Goal: Complete application form

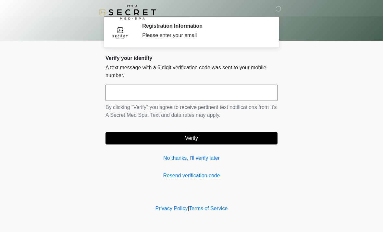
click at [241, 98] on input "text" at bounding box center [192, 92] width 172 height 16
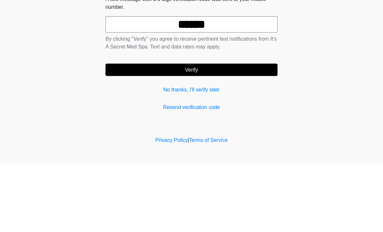
type input "******"
click at [217, 132] on button "Verify" at bounding box center [192, 138] width 172 height 12
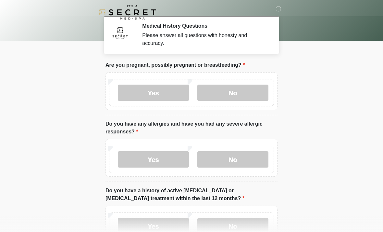
click at [248, 95] on label "No" at bounding box center [233, 92] width 71 height 16
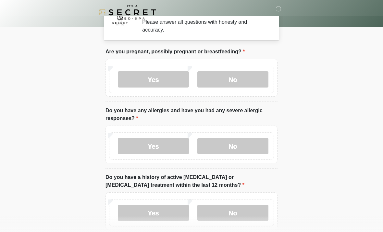
click at [246, 146] on label "No" at bounding box center [233, 146] width 71 height 16
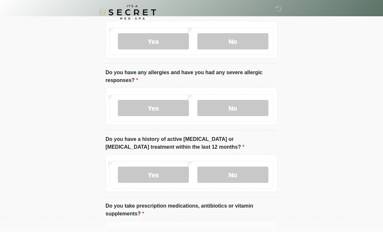
click at [240, 171] on label "No" at bounding box center [233, 174] width 71 height 16
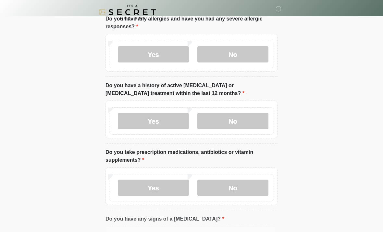
click at [178, 186] on label "Yes" at bounding box center [153, 188] width 71 height 16
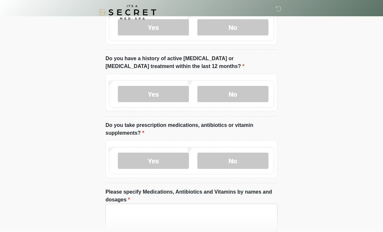
scroll to position [175, 0]
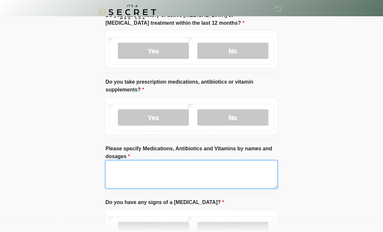
click at [206, 175] on textarea "Please specify Medications, Antibiotics and Vitamins by names and dosages" at bounding box center [192, 175] width 172 height 28
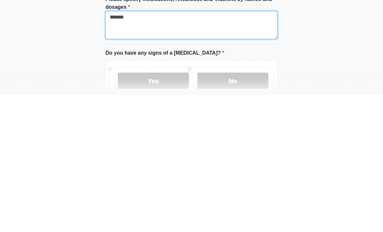
type textarea "*******"
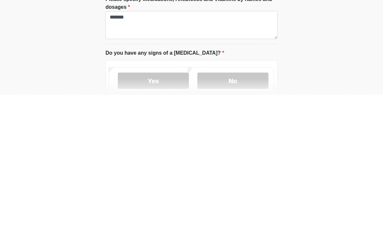
click at [249, 210] on label "No" at bounding box center [233, 218] width 71 height 16
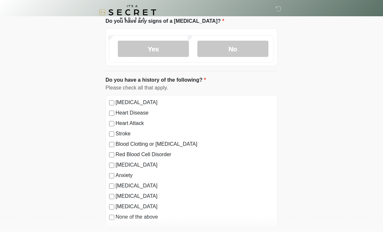
scroll to position [361, 0]
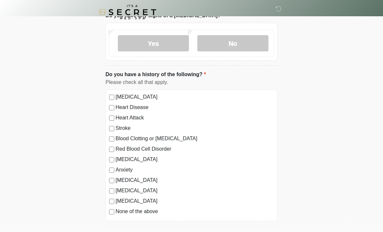
click at [150, 208] on label "None of the above" at bounding box center [195, 212] width 159 height 8
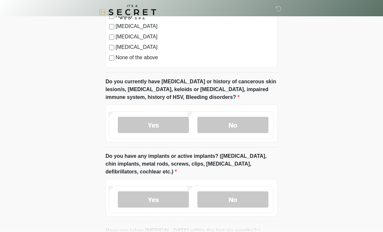
scroll to position [515, 0]
click at [242, 128] on label "No" at bounding box center [233, 125] width 71 height 16
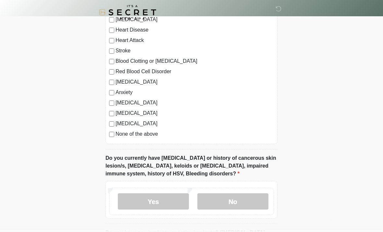
scroll to position [417, 0]
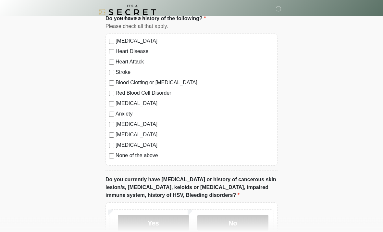
click at [153, 157] on label "None of the above" at bounding box center [195, 156] width 159 height 8
click at [125, 113] on label "Anxiety" at bounding box center [195, 114] width 159 height 8
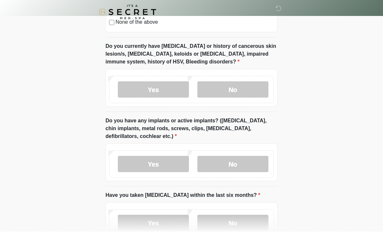
click at [223, 163] on label "No" at bounding box center [233, 164] width 71 height 16
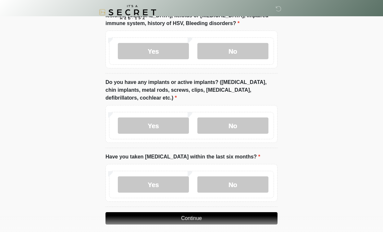
scroll to position [594, 0]
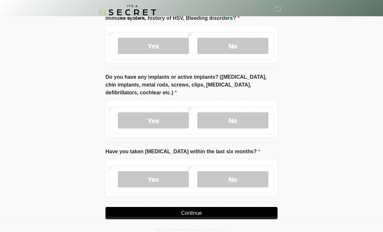
click at [222, 182] on label "No" at bounding box center [233, 179] width 71 height 16
click at [256, 211] on button "Continue" at bounding box center [192, 213] width 172 height 12
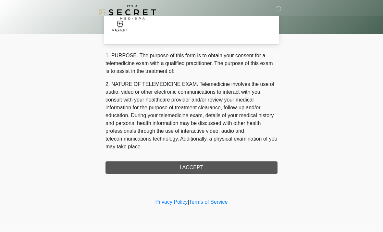
scroll to position [0, 0]
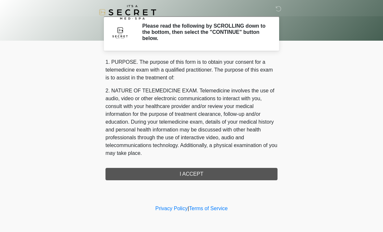
click at [262, 173] on div "1. PURPOSE. The purpose of this form is to obtain your consent for a telemedici…" at bounding box center [192, 119] width 172 height 122
click at [250, 176] on div "1. PURPOSE. The purpose of this form is to obtain your consent for a telemedici…" at bounding box center [192, 119] width 172 height 122
click at [185, 177] on div "1. PURPOSE. The purpose of this form is to obtain your consent for a telemedici…" at bounding box center [192, 119] width 172 height 122
click at [206, 173] on div "1. PURPOSE. The purpose of this form is to obtain your consent for a telemedici…" at bounding box center [192, 119] width 172 height 122
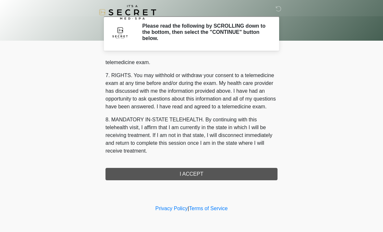
scroll to position [275, 0]
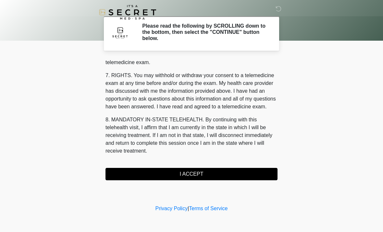
click at [226, 174] on button "I ACCEPT" at bounding box center [192, 174] width 172 height 12
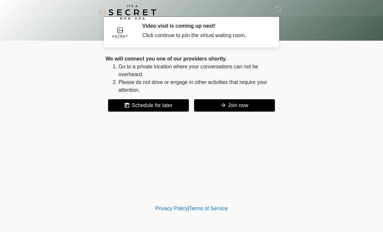
click at [260, 107] on button "Join now" at bounding box center [234, 105] width 81 height 12
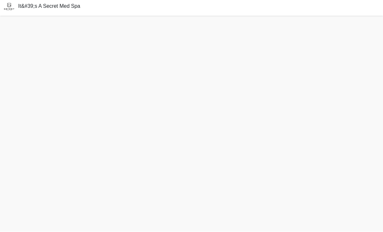
scroll to position [23, 0]
